Goal: Transaction & Acquisition: Purchase product/service

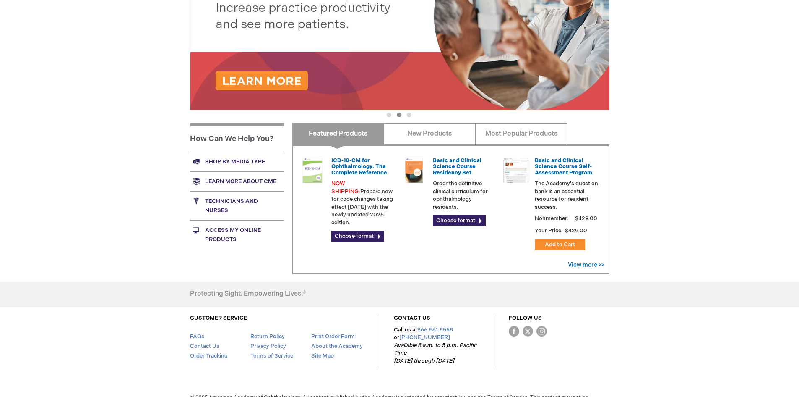
scroll to position [234, 0]
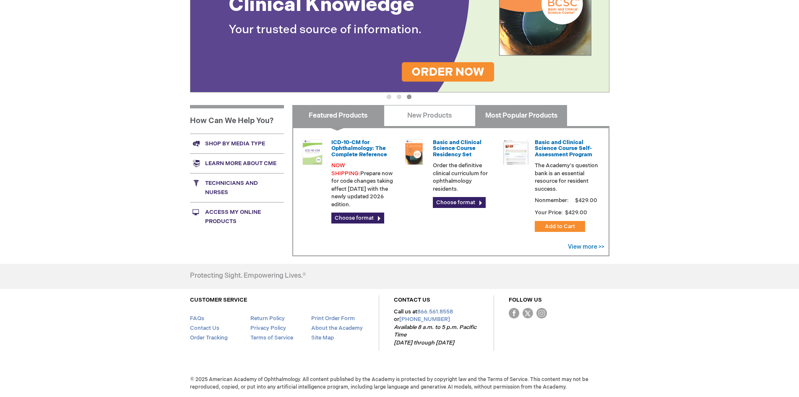
click at [504, 116] on link "Most Popular Products" at bounding box center [521, 115] width 92 height 21
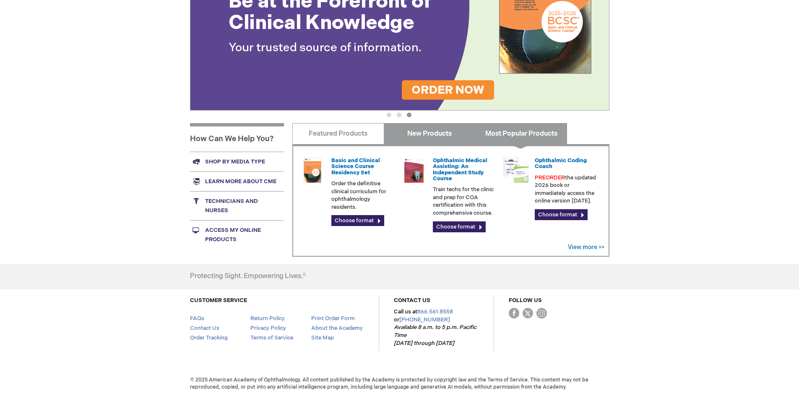
click at [423, 136] on link "New Products" at bounding box center [430, 133] width 92 height 21
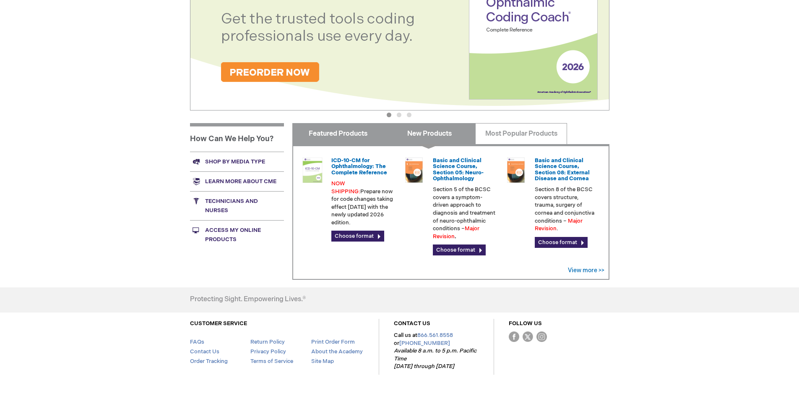
click at [343, 129] on link "Featured Products" at bounding box center [338, 133] width 92 height 21
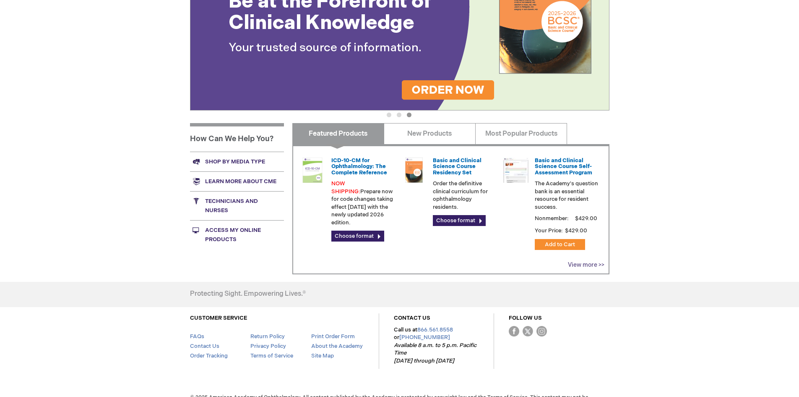
click at [588, 264] on link "View more >>" at bounding box center [586, 264] width 37 height 7
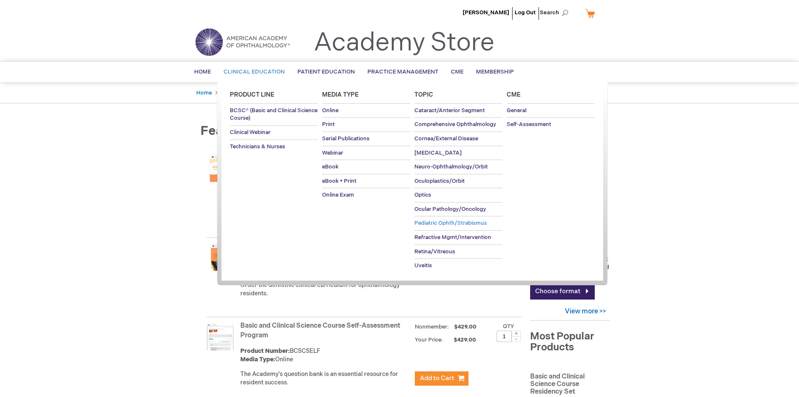
click at [433, 220] on span "Pediatric Ophth/Strabismus" at bounding box center [451, 222] width 73 height 7
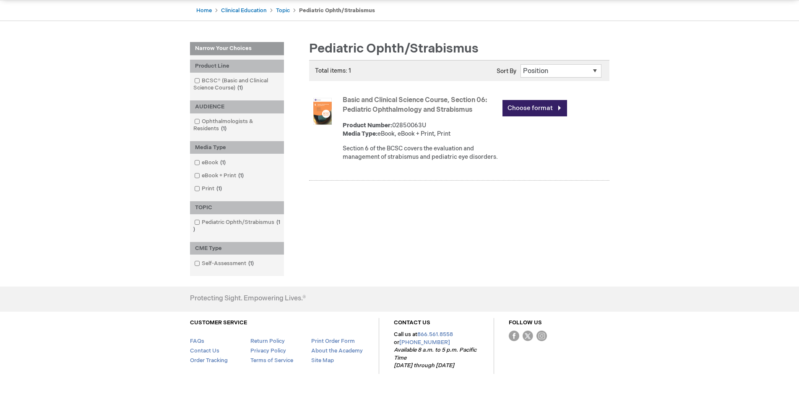
scroll to position [84, 0]
click at [533, 74] on select "Position Product Name : A to Z Product Name : Z to A Price : Low to High Price …" at bounding box center [561, 69] width 81 height 13
drag, startPoint x: 449, startPoint y: 133, endPoint x: 351, endPoint y: 115, distance: 99.5
click at [443, 135] on div "Product Number: 02850063U Media Type: eBook, eBook + Print, Print" at bounding box center [421, 128] width 156 height 17
click at [316, 116] on img at bounding box center [322, 110] width 27 height 27
